Goal: Find specific page/section: Find specific page/section

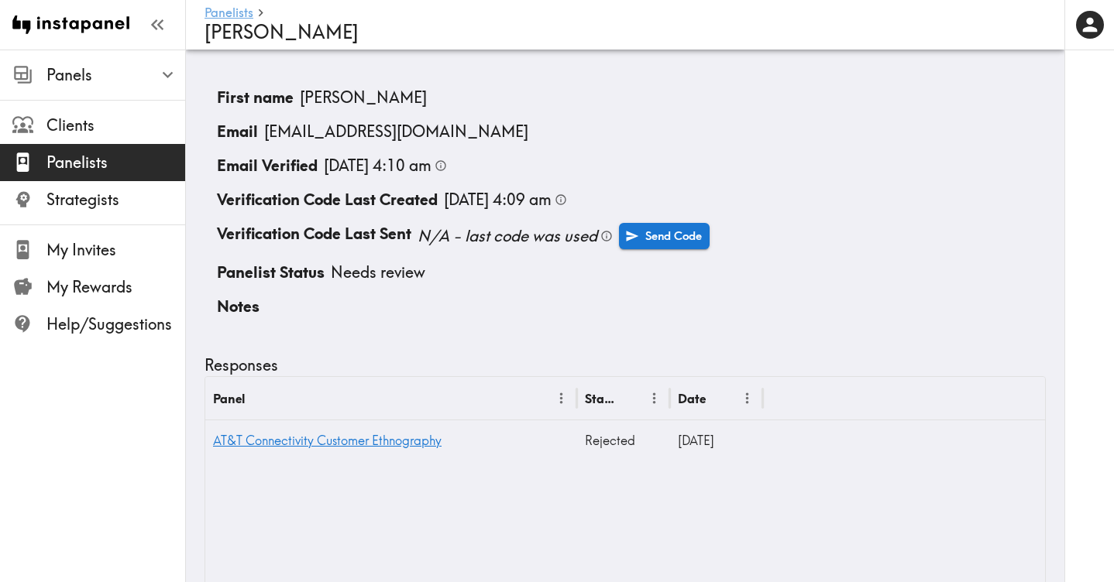
scroll to position [674, 0]
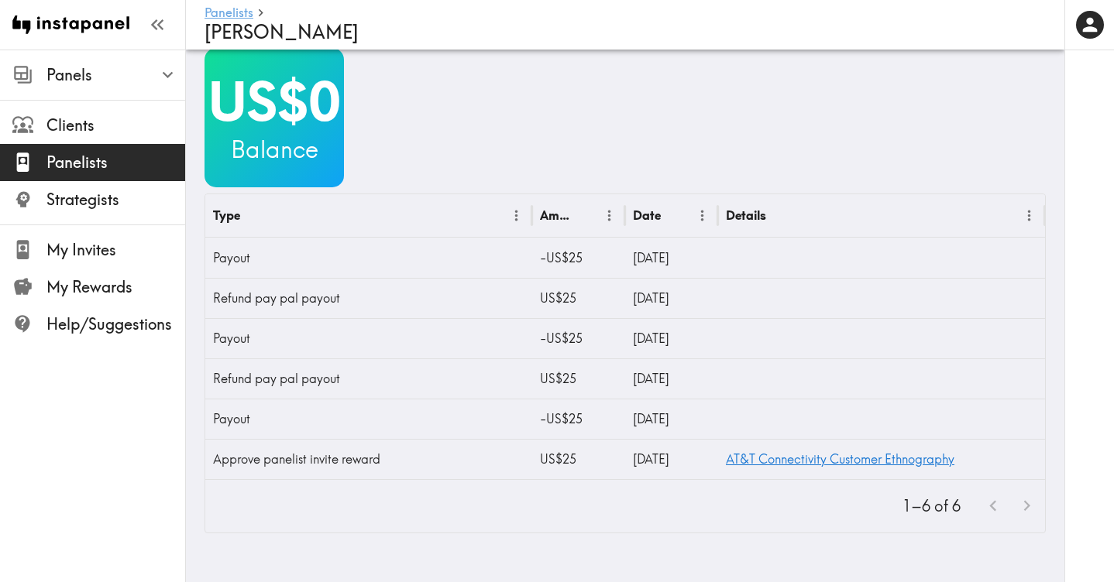
click at [220, 15] on link "Panelists" at bounding box center [228, 13] width 49 height 15
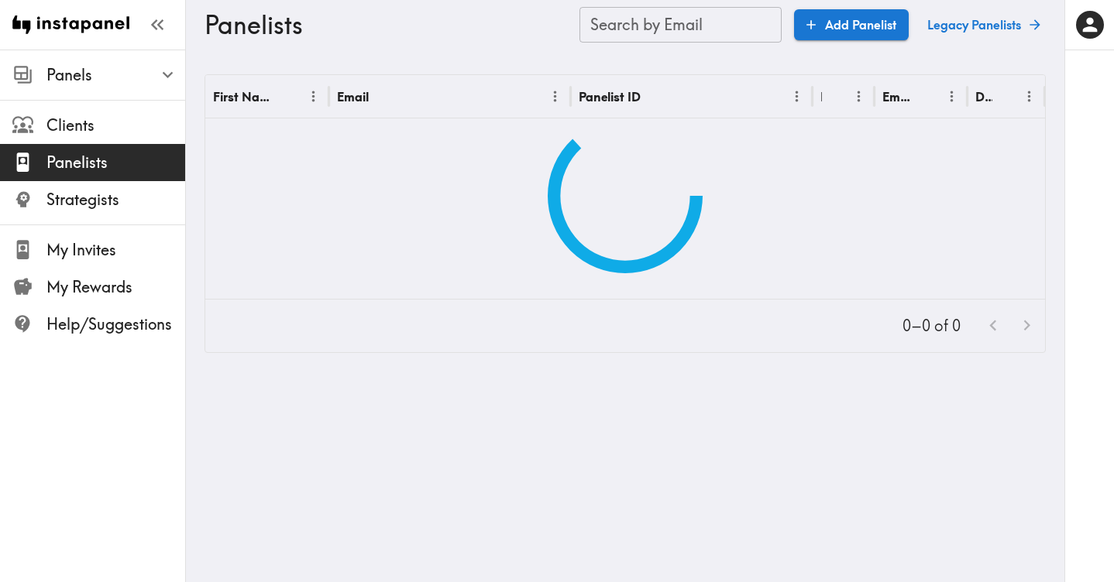
click at [641, 30] on input "Search by Email" at bounding box center [680, 25] width 202 height 36
paste input "text"
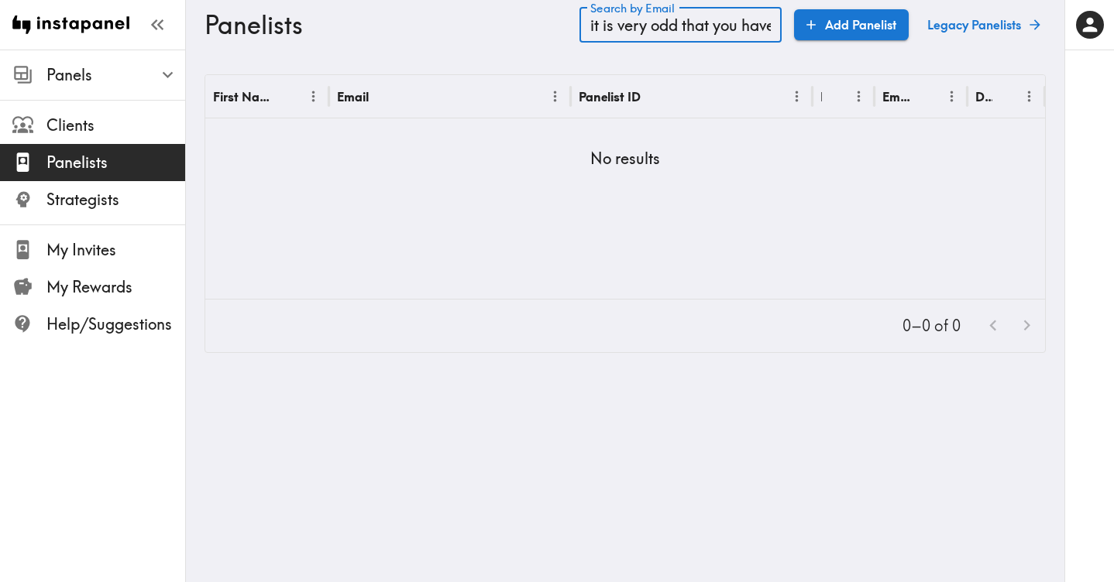
click at [636, 22] on input "it is very odd that you have not received an email with your card details." at bounding box center [680, 25] width 202 height 36
type input "it is very odd that you have not received an email with your card details."
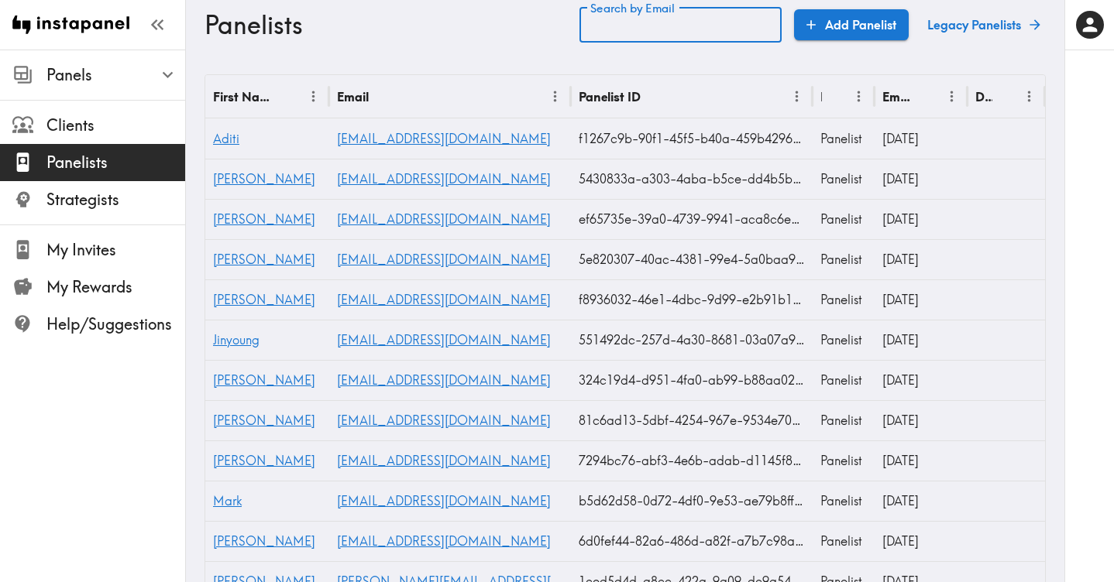
paste input "text"
type input "[EMAIL_ADDRESS][DOMAIN_NAME]"
click at [689, 16] on input "[EMAIL_ADDRESS][DOMAIN_NAME]" at bounding box center [680, 25] width 202 height 36
